Goal: Information Seeking & Learning: Find specific fact

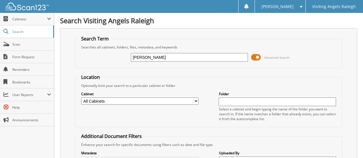
type input "gordon"
drag, startPoint x: 152, startPoint y: 58, endPoint x: 110, endPoint y: 59, distance: 41.9
click at [110, 59] on div "gordon Advanced Search" at bounding box center [208, 57] width 260 height 15
type input "[PERSON_NAME]"
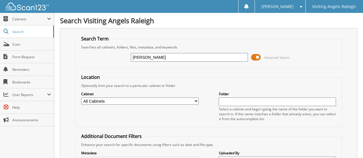
click at [19, 31] on span "Search" at bounding box center [31, 31] width 38 height 5
click at [25, 40] on link "Scan" at bounding box center [27, 44] width 54 height 12
click at [258, 56] on span at bounding box center [256, 57] width 10 height 9
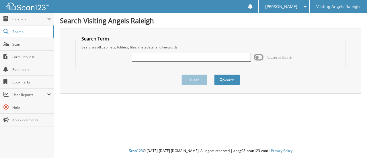
click at [190, 57] on input "text" at bounding box center [191, 57] width 119 height 9
type input "[PERSON_NAME]"
click at [214, 75] on button "Search" at bounding box center [227, 80] width 26 height 11
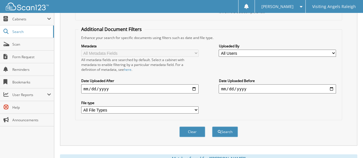
scroll to position [107, 0]
click at [227, 126] on button "Search" at bounding box center [225, 131] width 26 height 11
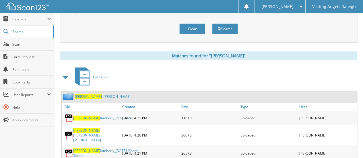
scroll to position [216, 0]
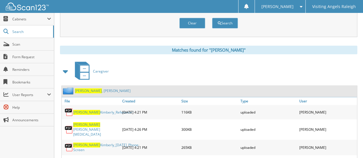
click at [93, 88] on link "[PERSON_NAME]" at bounding box center [103, 90] width 56 height 5
